Goal: Complete application form: Complete application form

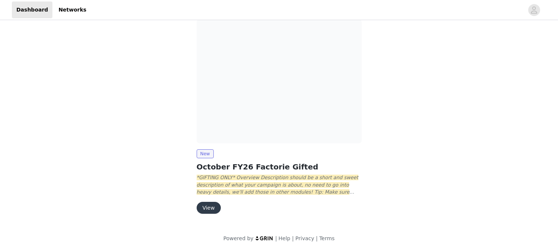
click at [212, 203] on button "View" at bounding box center [209, 207] width 24 height 12
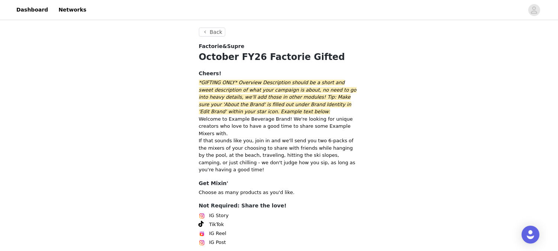
scroll to position [54, 0]
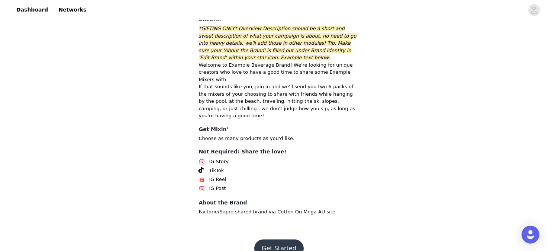
click at [298, 239] on button "Get Started" at bounding box center [278, 248] width 49 height 18
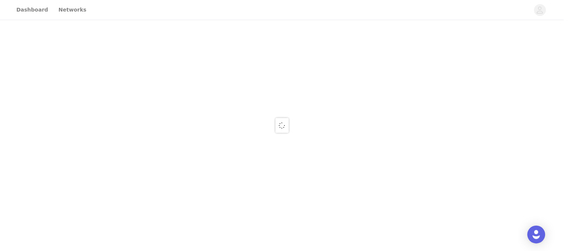
click at [279, 231] on div at bounding box center [282, 125] width 564 height 251
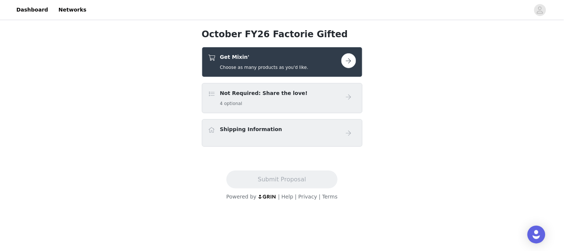
click at [255, 61] on div "Get Mixin' Choose as many products as you'd like." at bounding box center [264, 61] width 88 height 17
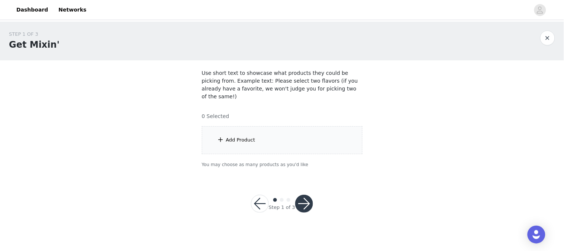
click at [258, 128] on div "Add Product" at bounding box center [282, 140] width 161 height 28
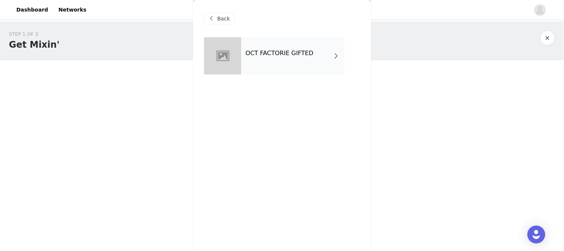
click at [242, 58] on div "OCT FACTORIE GIFTED" at bounding box center [292, 55] width 103 height 37
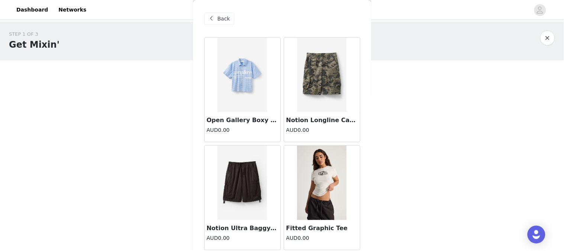
click at [233, 64] on img at bounding box center [241, 75] width 49 height 74
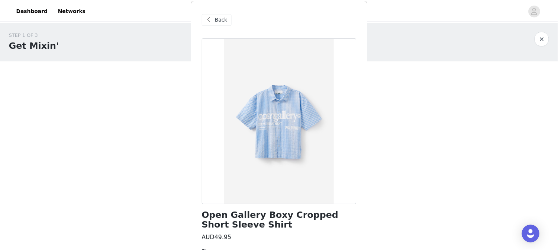
scroll to position [64, 0]
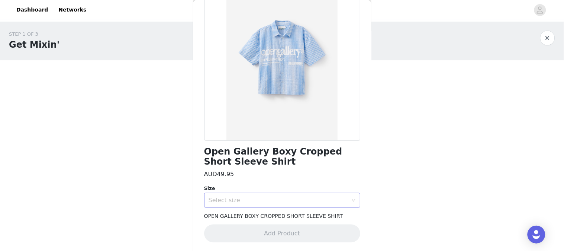
click at [250, 201] on div "Select size" at bounding box center [278, 199] width 139 height 7
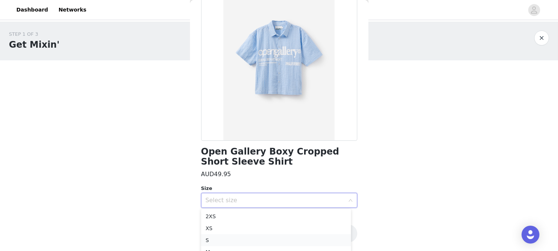
scroll to position [39, 0]
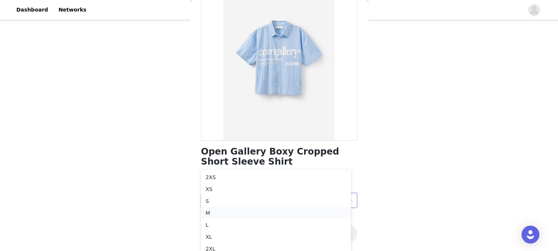
click at [213, 213] on li "M" at bounding box center [276, 213] width 150 height 12
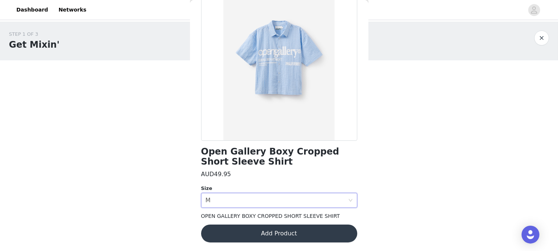
scroll to position [0, 0]
click at [286, 233] on button "Add Product" at bounding box center [282, 233] width 156 height 18
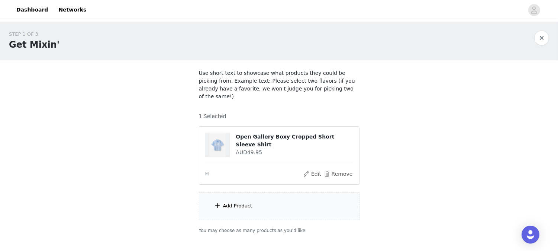
click at [245, 205] on div "Add Product" at bounding box center [279, 206] width 161 height 28
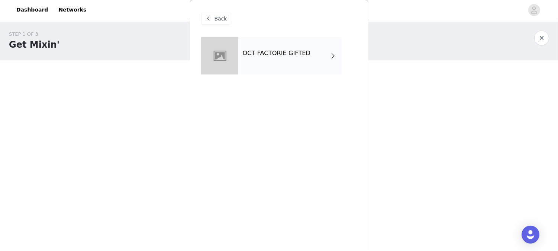
click at [289, 51] on h4 "OCT FACTORIE GIFTED" at bounding box center [277, 53] width 68 height 7
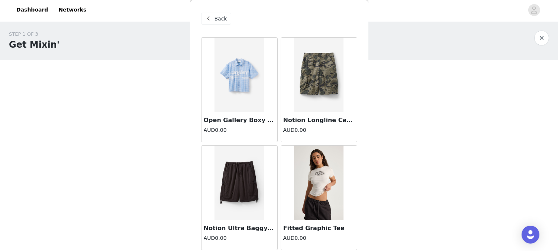
click at [298, 114] on div "Notion Longline Cargo Short AUD0.00" at bounding box center [319, 127] width 76 height 30
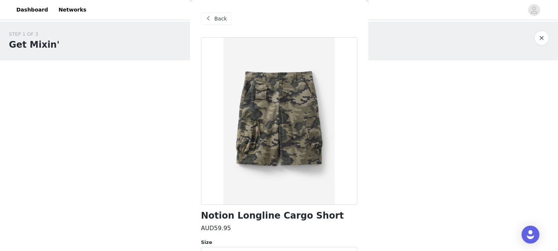
scroll to position [54, 0]
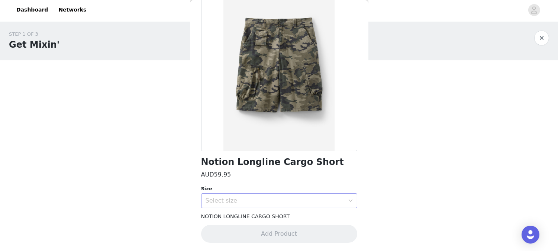
click at [256, 197] on div "Select size" at bounding box center [275, 200] width 139 height 7
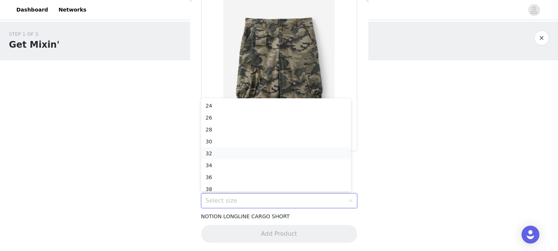
click at [215, 156] on li "32" at bounding box center [276, 153] width 150 height 12
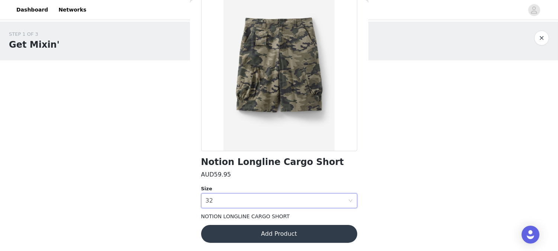
click at [254, 231] on button "Add Product" at bounding box center [279, 234] width 156 height 18
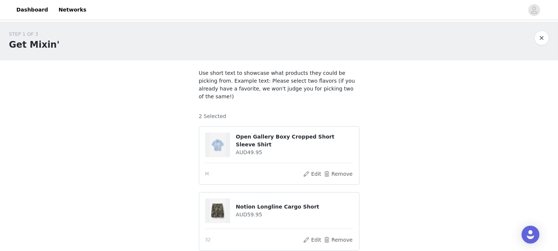
scroll to position [103, 0]
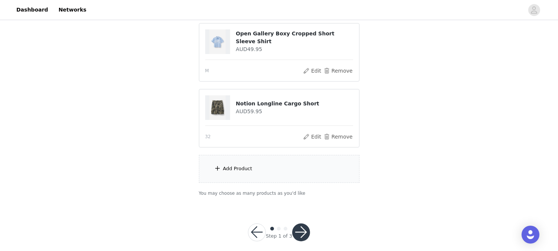
click at [236, 165] on div "Add Product" at bounding box center [279, 169] width 161 height 28
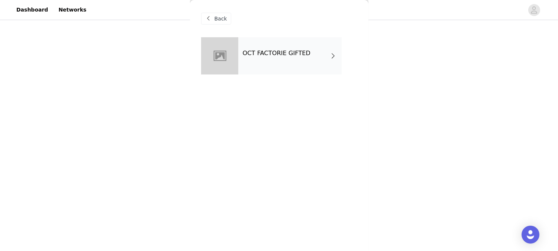
click at [259, 55] on h4 "OCT FACTORIE GIFTED" at bounding box center [277, 53] width 68 height 7
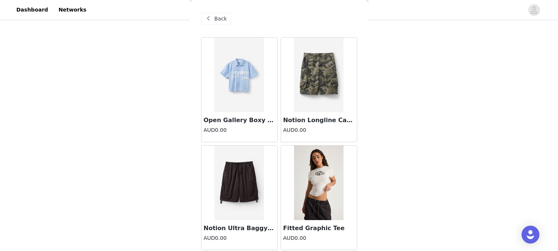
scroll to position [95, 0]
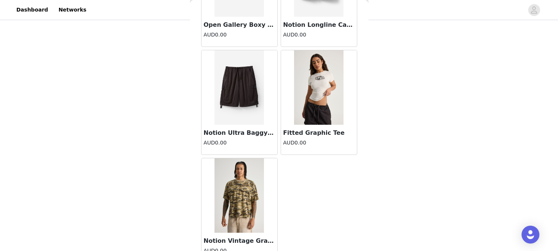
click at [238, 116] on img at bounding box center [239, 87] width 49 height 74
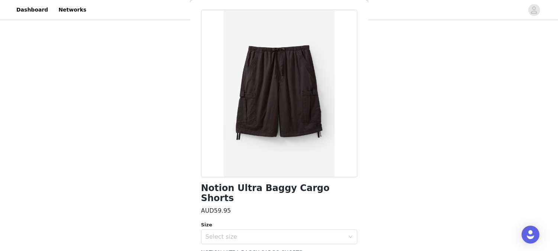
scroll to position [54, 0]
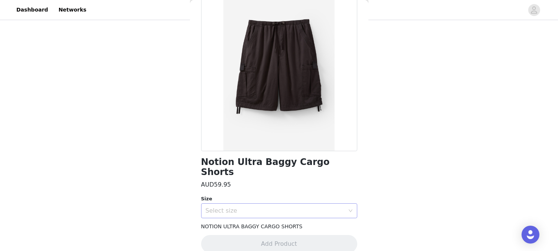
click at [228, 207] on div "Select size" at bounding box center [275, 210] width 139 height 7
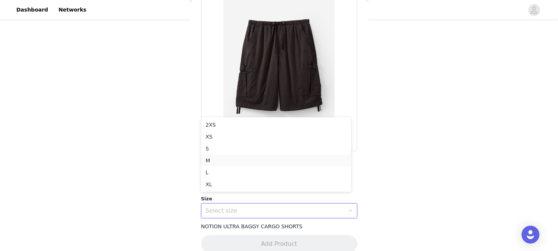
click at [220, 158] on li "M" at bounding box center [276, 160] width 150 height 12
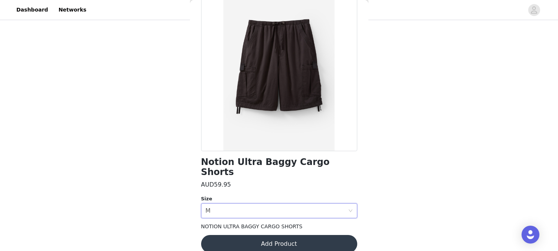
click at [248, 235] on button "Add Product" at bounding box center [279, 244] width 156 height 18
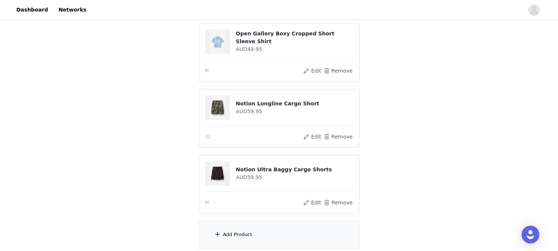
click at [223, 230] on div "Add Product" at bounding box center [237, 233] width 29 height 7
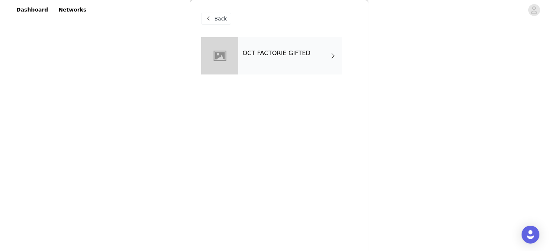
click at [258, 61] on div "OCT FACTORIE GIFTED" at bounding box center [289, 55] width 103 height 37
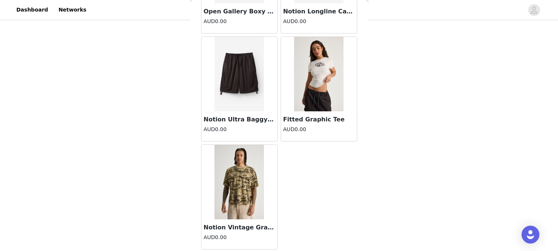
scroll to position [169, 0]
click at [310, 65] on img at bounding box center [318, 74] width 49 height 74
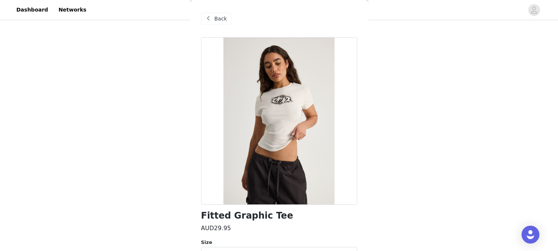
scroll to position [54, 0]
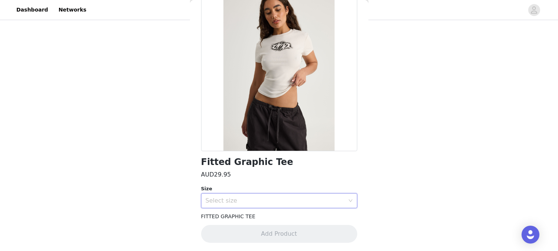
click at [250, 194] on div "Select size" at bounding box center [277, 200] width 142 height 14
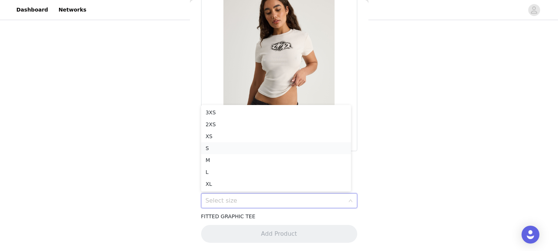
click at [215, 149] on li "S" at bounding box center [276, 148] width 150 height 12
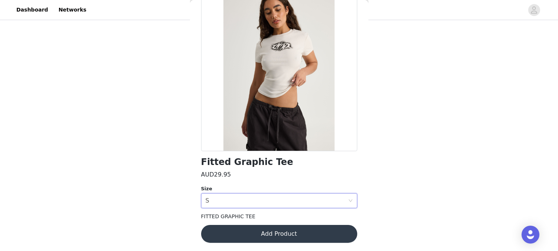
click at [272, 235] on button "Add Product" at bounding box center [279, 234] width 156 height 18
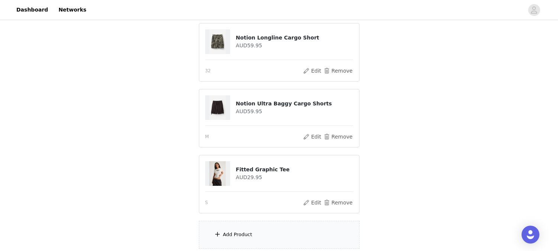
click at [241, 230] on div "Add Product" at bounding box center [237, 233] width 29 height 7
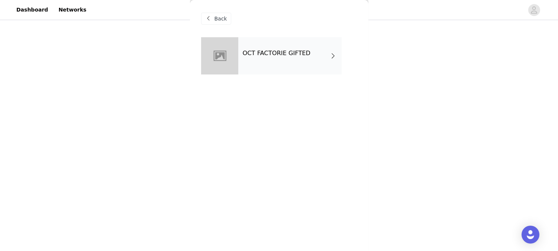
click at [242, 65] on div "OCT FACTORIE GIFTED" at bounding box center [289, 55] width 103 height 37
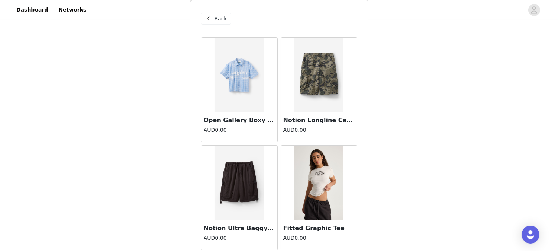
scroll to position [109, 0]
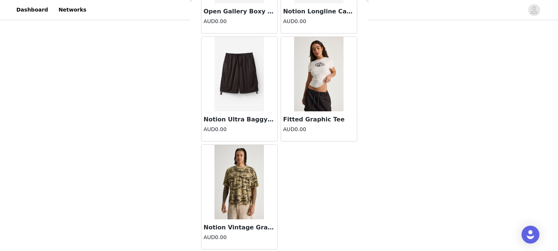
click at [239, 184] on img at bounding box center [239, 182] width 49 height 74
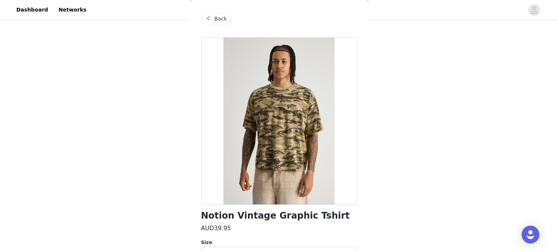
scroll to position [54, 0]
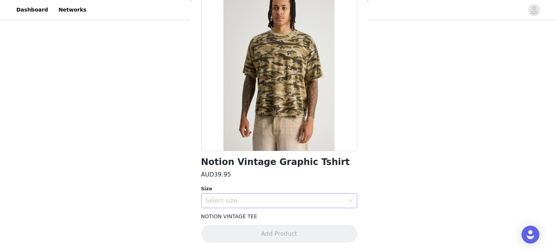
click at [233, 199] on div "Select size" at bounding box center [275, 200] width 139 height 7
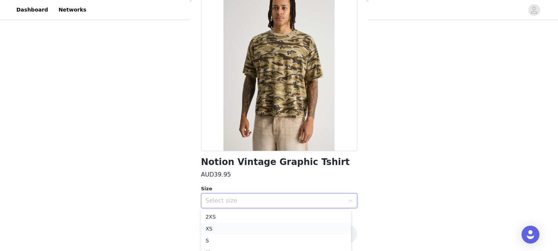
scroll to position [235, 0]
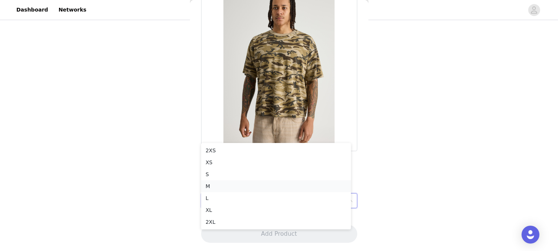
click at [209, 188] on li "M" at bounding box center [276, 186] width 150 height 12
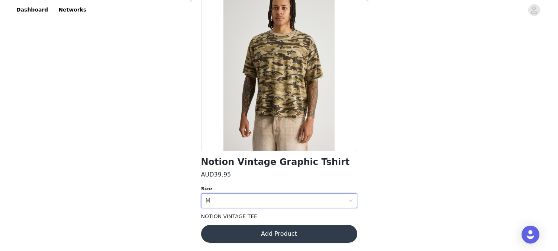
click at [276, 236] on button "Add Product" at bounding box center [279, 234] width 156 height 18
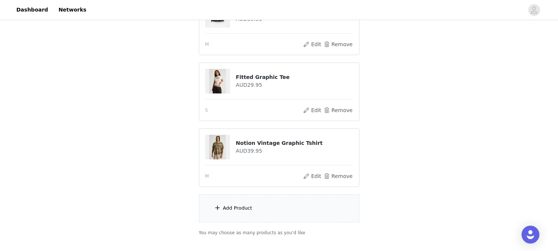
scroll to position [300, 0]
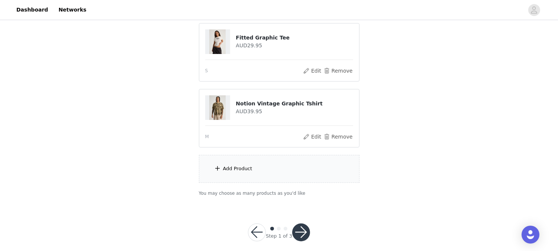
click at [298, 223] on button "button" at bounding box center [301, 232] width 18 height 18
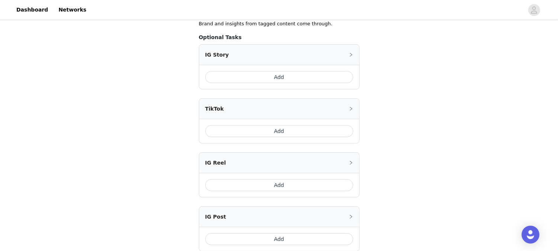
scroll to position [212, 0]
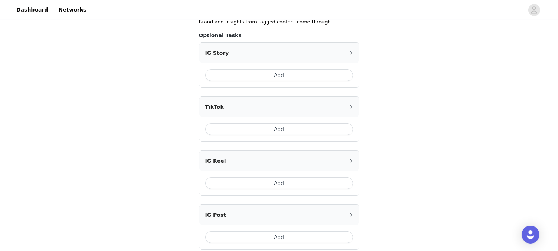
click at [285, 229] on div "Add" at bounding box center [279, 237] width 160 height 24
click at [297, 231] on button "Add" at bounding box center [279, 237] width 148 height 12
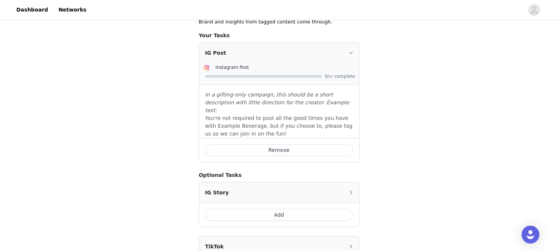
scroll to position [345, 0]
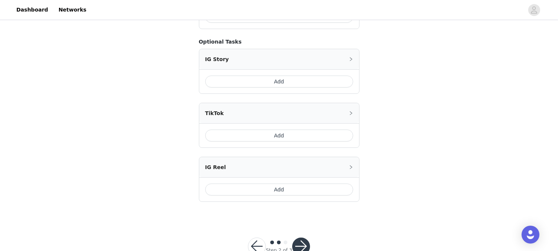
click at [301, 237] on button "button" at bounding box center [301, 246] width 18 height 18
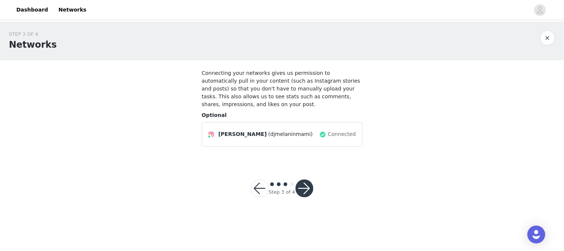
click at [309, 182] on button "button" at bounding box center [305, 188] width 18 height 18
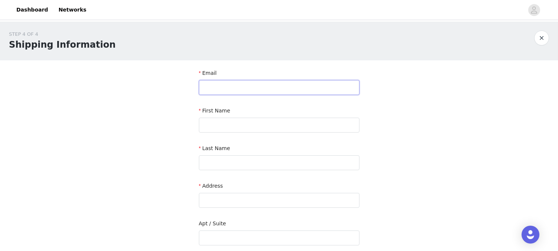
click at [221, 81] on input "text" at bounding box center [279, 87] width 161 height 15
type input "f"
type input "[EMAIL_ADDRESS][DOMAIN_NAME]"
click at [227, 125] on input "text" at bounding box center [279, 124] width 161 height 15
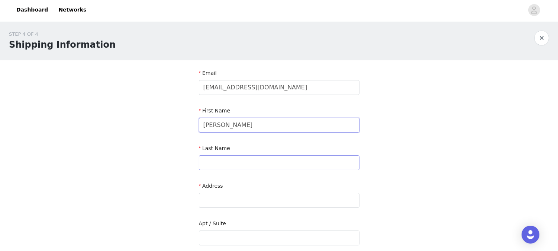
type input "[PERSON_NAME]"
click at [228, 158] on input "text" at bounding box center [279, 162] width 161 height 15
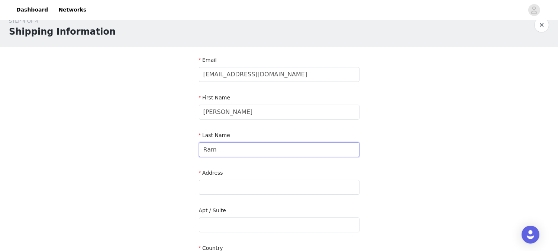
scroll to position [14, 0]
type input "Ram"
click at [239, 183] on input "text" at bounding box center [279, 186] width 161 height 15
type input "A"
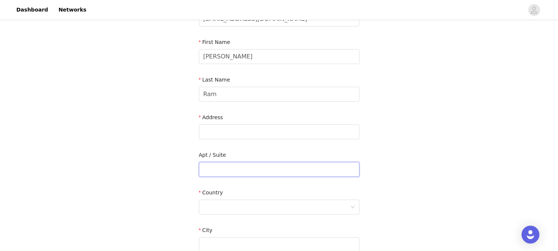
click at [210, 169] on input "text" at bounding box center [279, 169] width 161 height 15
type input "Amira Residencies"
click at [223, 152] on label "Apt / Suite" at bounding box center [212, 155] width 27 height 6
click at [212, 133] on input "text" at bounding box center [279, 131] width 161 height 15
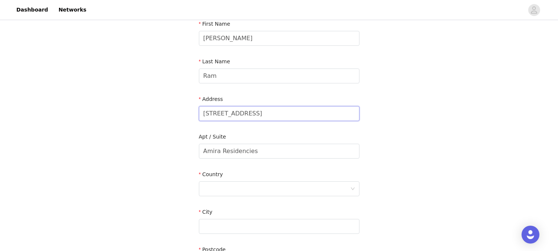
scroll to position [88, 0]
type input "[STREET_ADDRESS]"
click at [235, 186] on div at bounding box center [276, 187] width 147 height 14
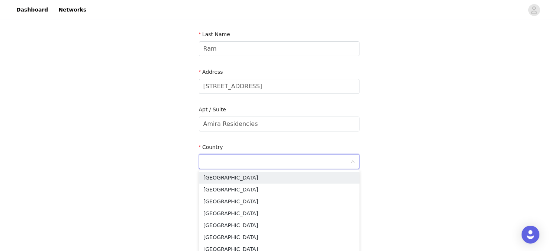
scroll to position [115, 0]
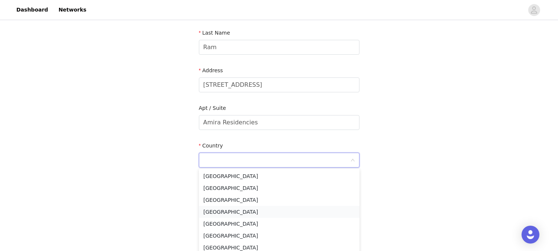
click at [216, 214] on li "[GEOGRAPHIC_DATA]" at bounding box center [279, 212] width 161 height 12
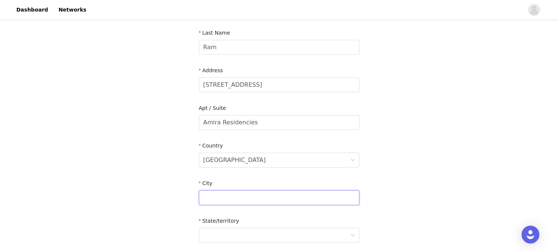
click at [232, 200] on input "text" at bounding box center [279, 197] width 161 height 15
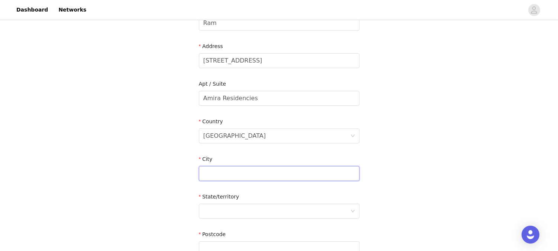
scroll to position [140, 0]
click at [224, 210] on div at bounding box center [276, 210] width 147 height 14
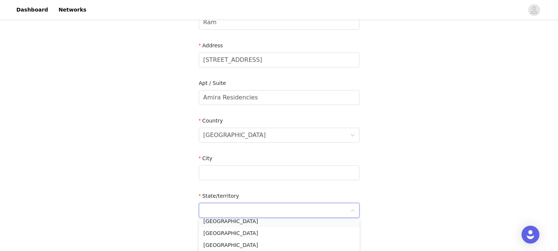
scroll to position [256, 0]
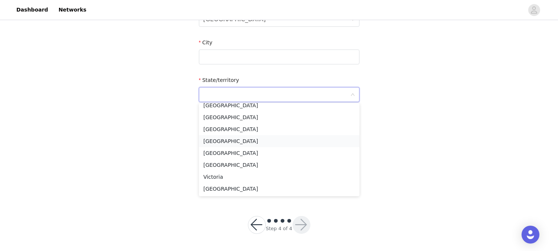
click at [221, 141] on li "[GEOGRAPHIC_DATA]" at bounding box center [279, 141] width 161 height 12
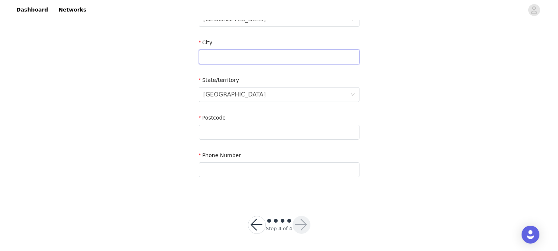
click at [216, 58] on input "text" at bounding box center [279, 56] width 161 height 15
click at [220, 56] on input "text" at bounding box center [279, 56] width 161 height 15
type input "[GEOGRAPHIC_DATA]"
click at [211, 131] on input "text" at bounding box center [279, 132] width 161 height 15
type input "4169"
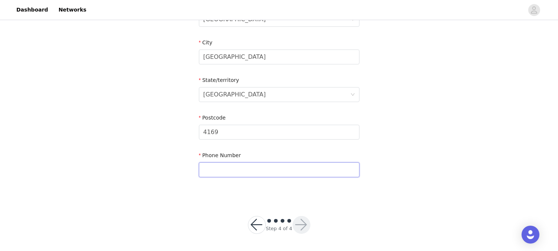
click at [217, 171] on input "text" at bounding box center [279, 169] width 161 height 15
type input "[PHONE_NUMBER]"
click at [302, 224] on button "button" at bounding box center [302, 225] width 18 height 18
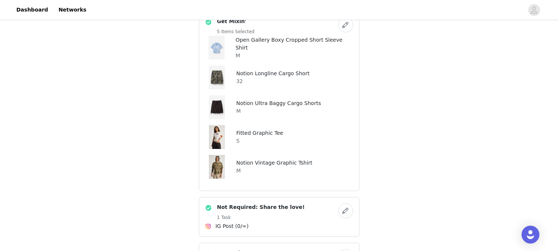
scroll to position [205, 0]
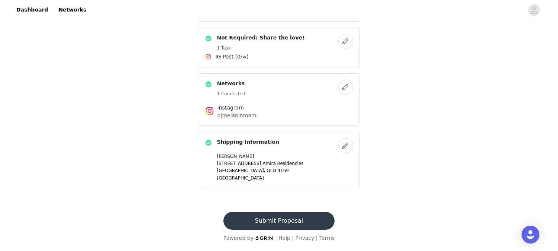
click at [344, 147] on button "button" at bounding box center [345, 145] width 15 height 15
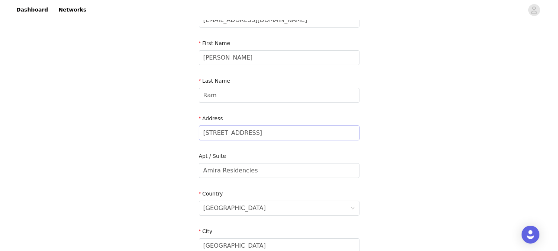
scroll to position [68, 0]
drag, startPoint x: 259, startPoint y: 174, endPoint x: 197, endPoint y: 170, distance: 62.6
click at [197, 170] on section "Email [EMAIL_ADDRESS][DOMAIN_NAME] First Name [PERSON_NAME] Last Name Ram Addre…" at bounding box center [279, 188] width 178 height 393
click at [203, 132] on input "[STREET_ADDRESS]" at bounding box center [279, 132] width 161 height 15
paste input "Amira Residencies"
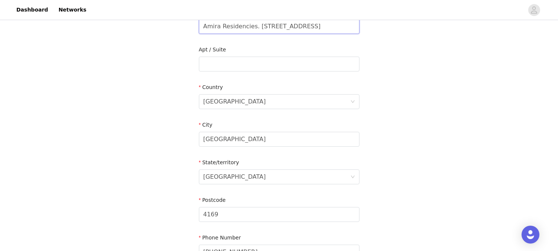
scroll to position [256, 0]
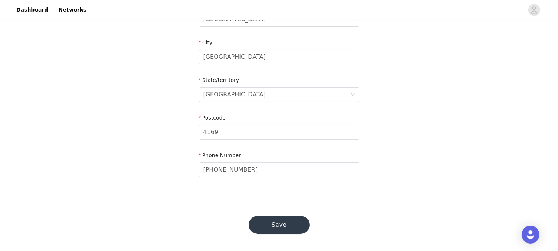
type input "Amira Residencies. [STREET_ADDRESS]"
click at [271, 223] on button "Save" at bounding box center [279, 225] width 61 height 18
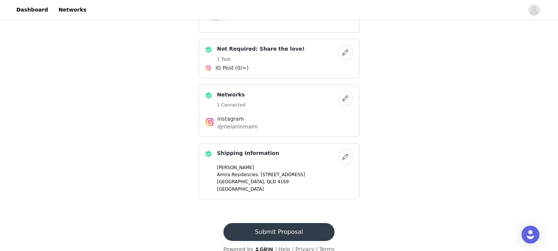
scroll to position [205, 0]
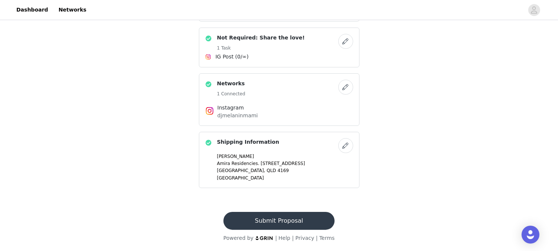
click at [288, 217] on button "Submit Proposal" at bounding box center [278, 221] width 111 height 18
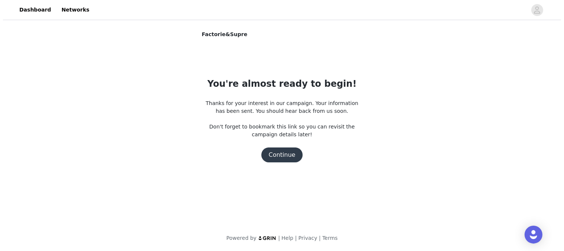
scroll to position [0, 0]
click at [289, 149] on button "Continue" at bounding box center [282, 154] width 42 height 15
